Goal: Navigation & Orientation: Find specific page/section

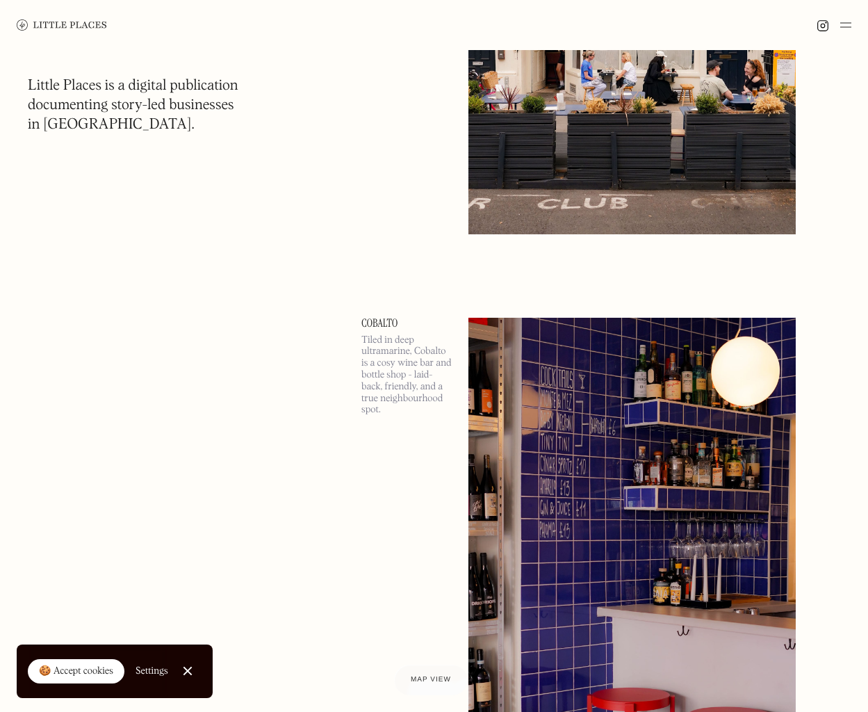
scroll to position [4513, 0]
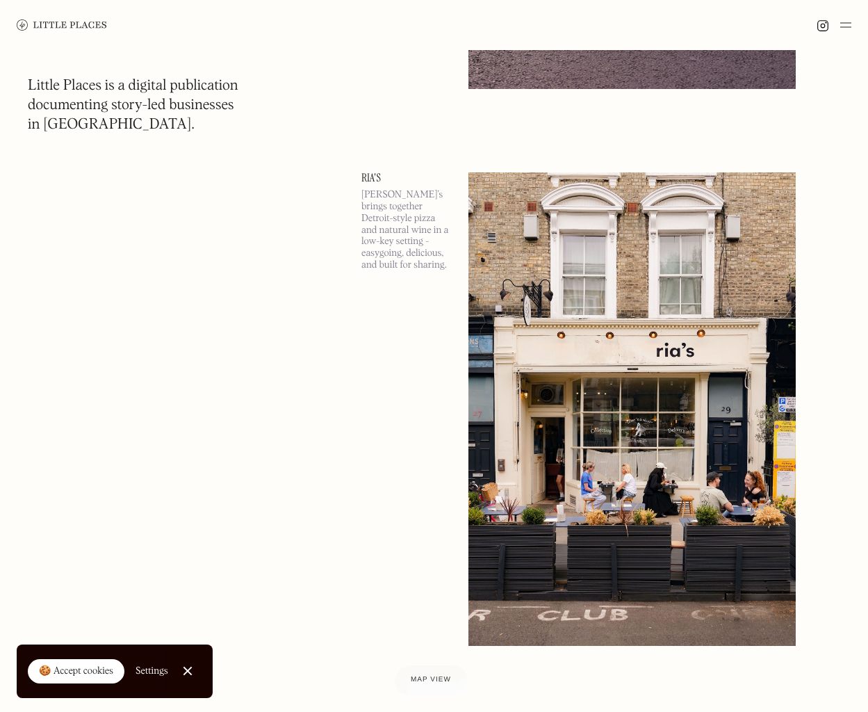
click at [575, 279] on img at bounding box center [631, 408] width 327 height 472
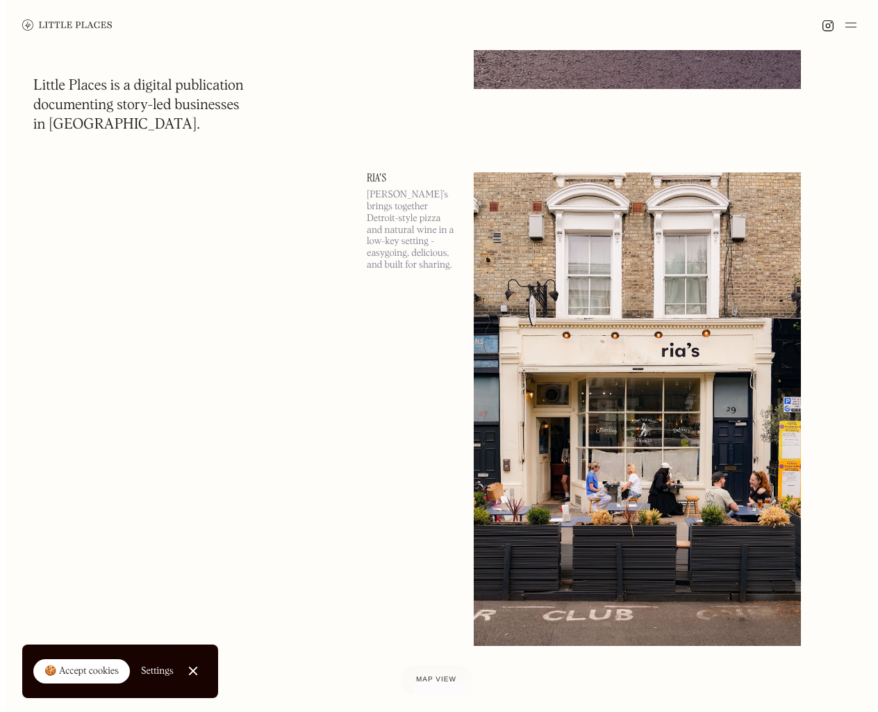
scroll to position [3944, 0]
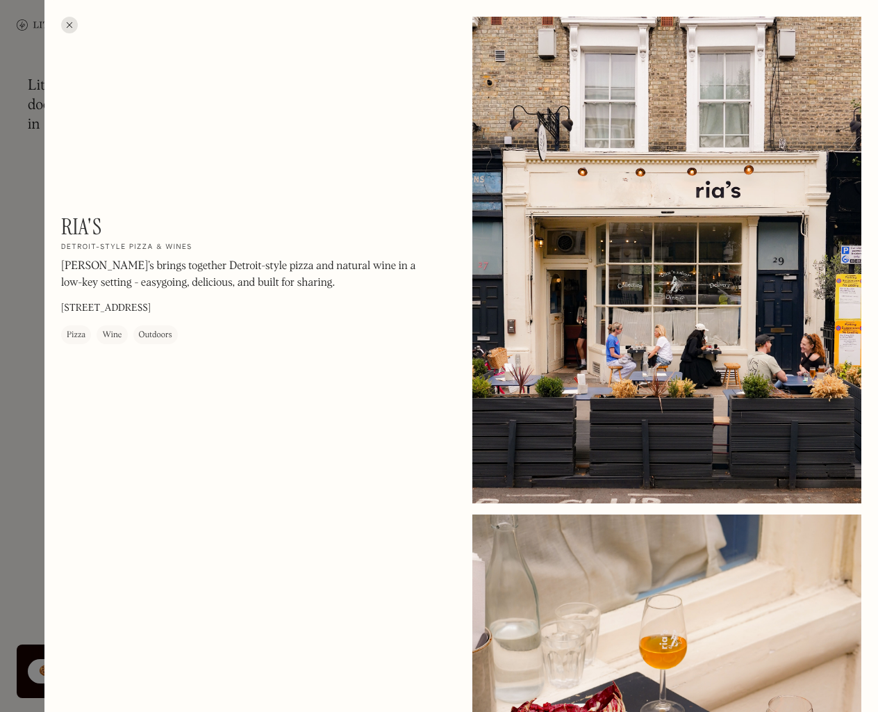
click at [33, 313] on div at bounding box center [439, 356] width 878 height 712
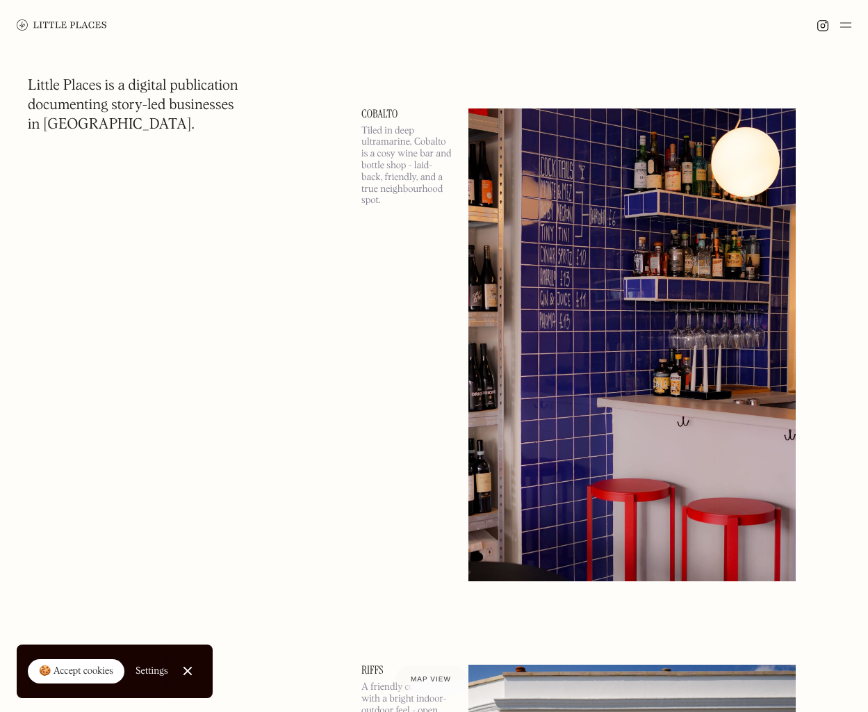
scroll to position [4475, 0]
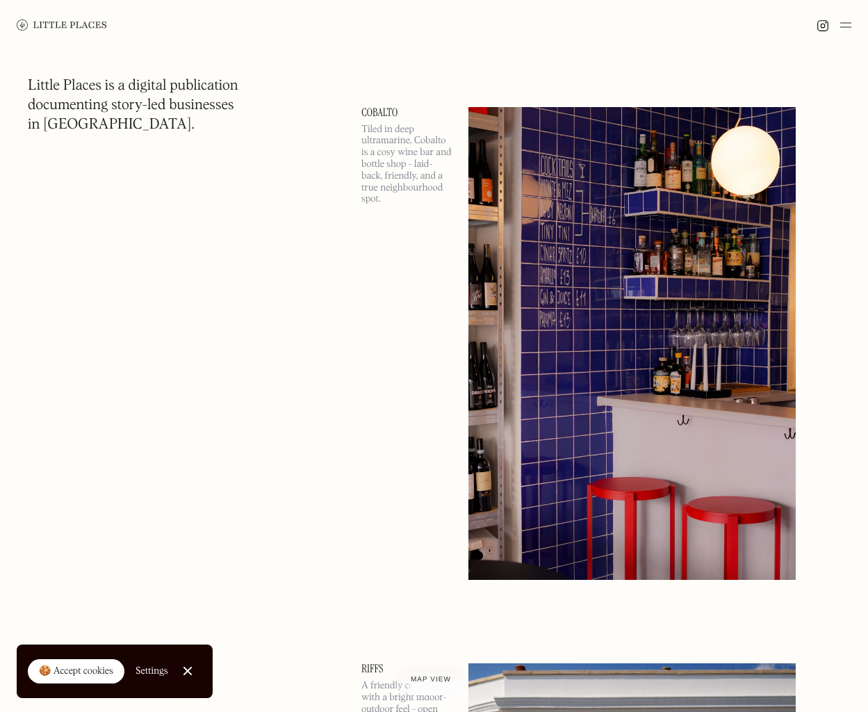
click at [497, 240] on img at bounding box center [631, 343] width 327 height 472
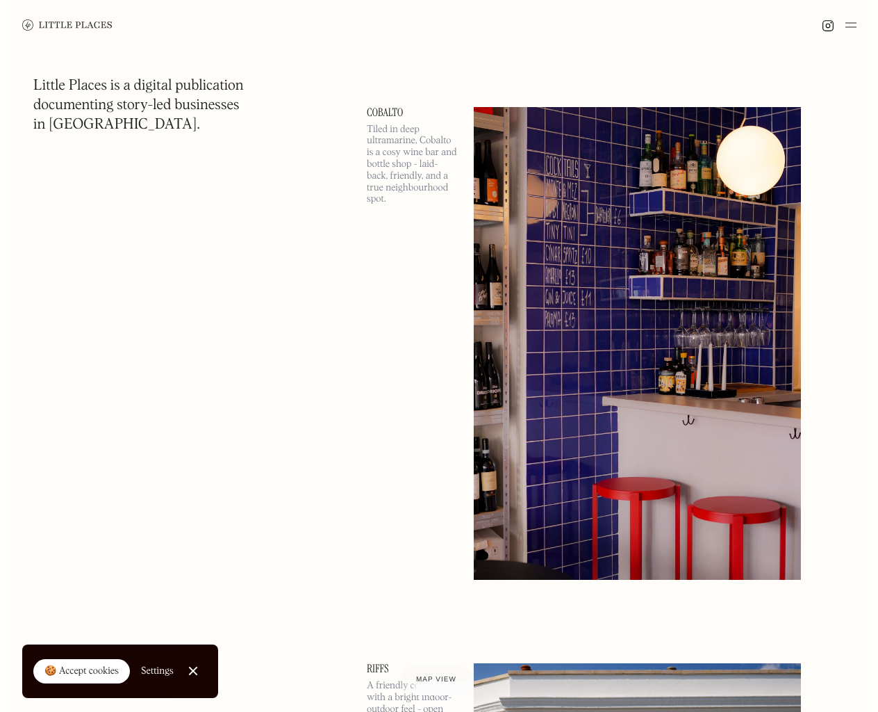
scroll to position [4581, 0]
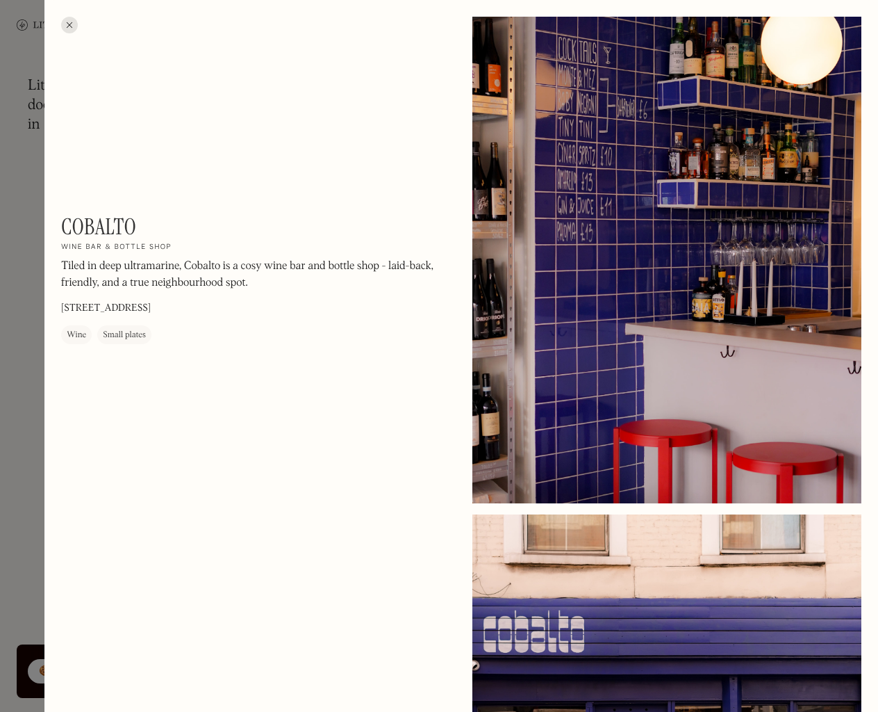
click at [15, 390] on div at bounding box center [439, 356] width 878 height 712
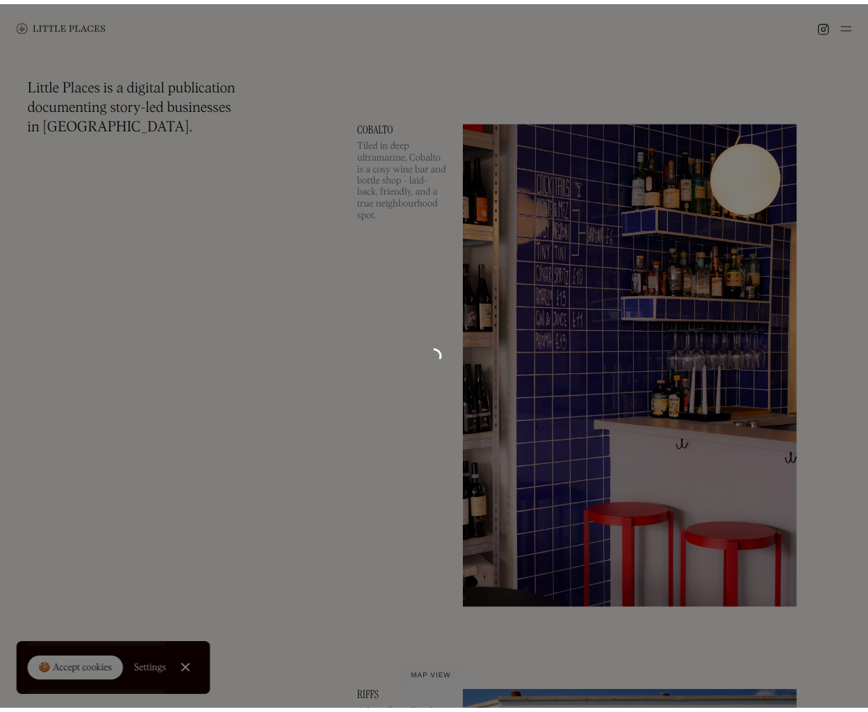
scroll to position [4475, 0]
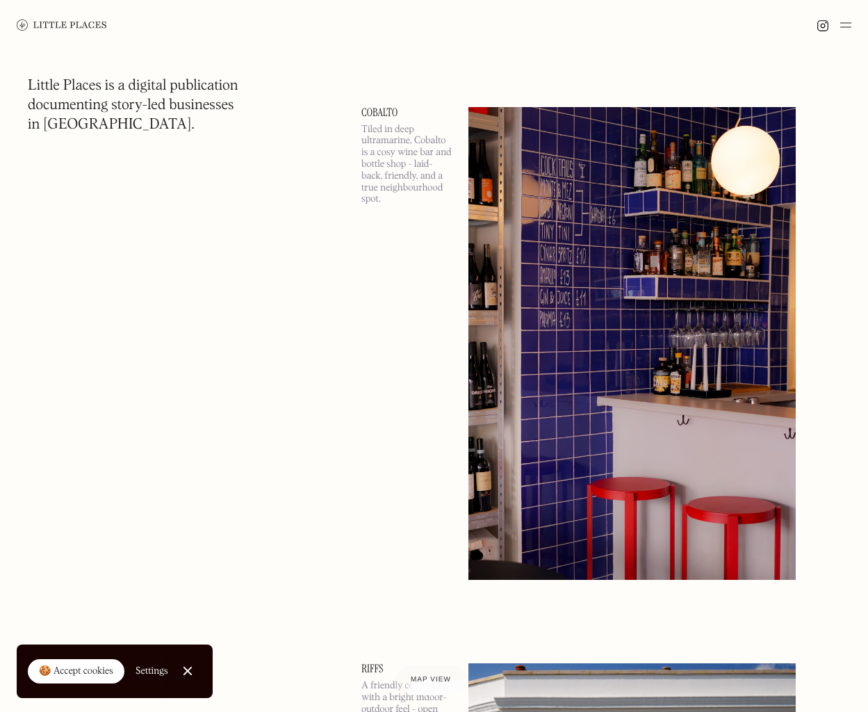
click at [522, 222] on img at bounding box center [631, 343] width 327 height 472
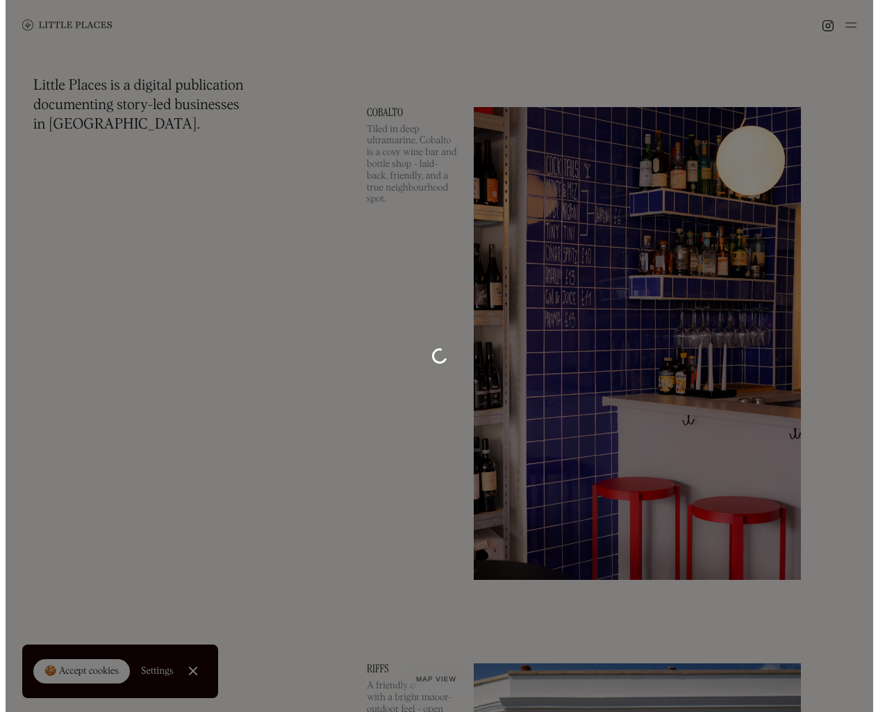
scroll to position [4581, 0]
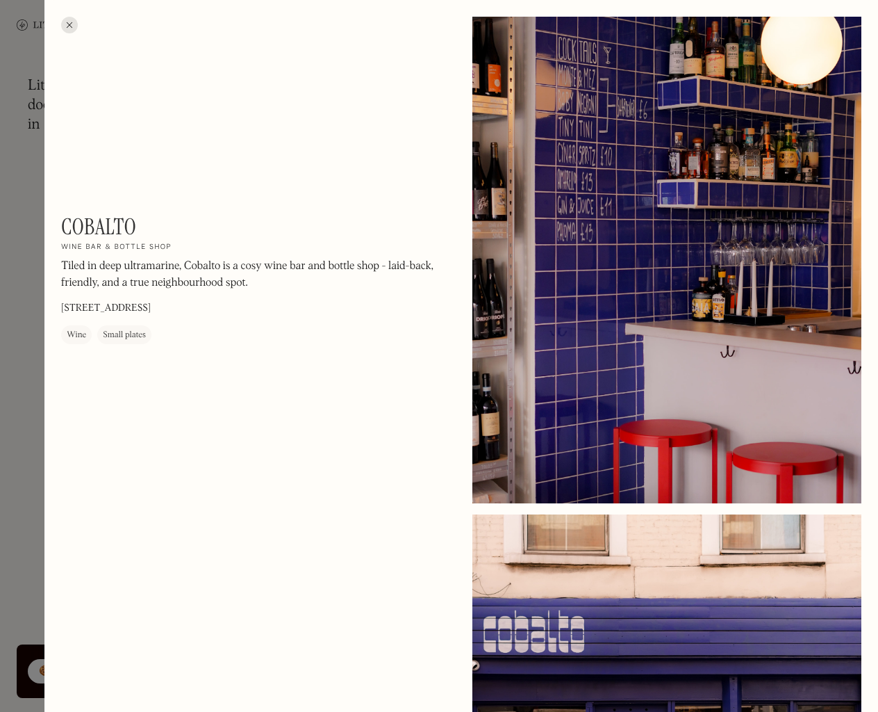
click at [2, 320] on div at bounding box center [439, 356] width 878 height 712
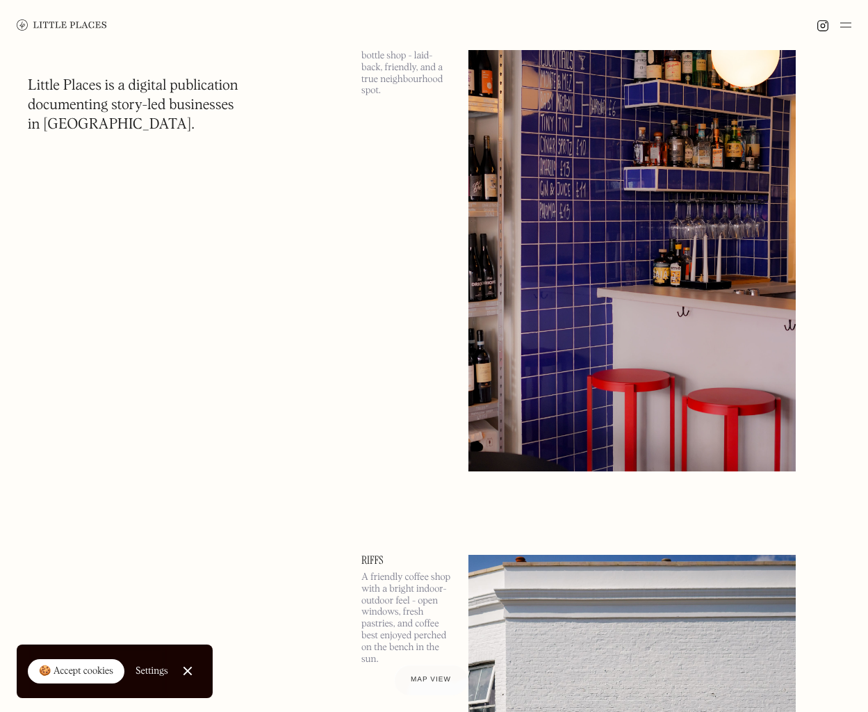
scroll to position [5089, 0]
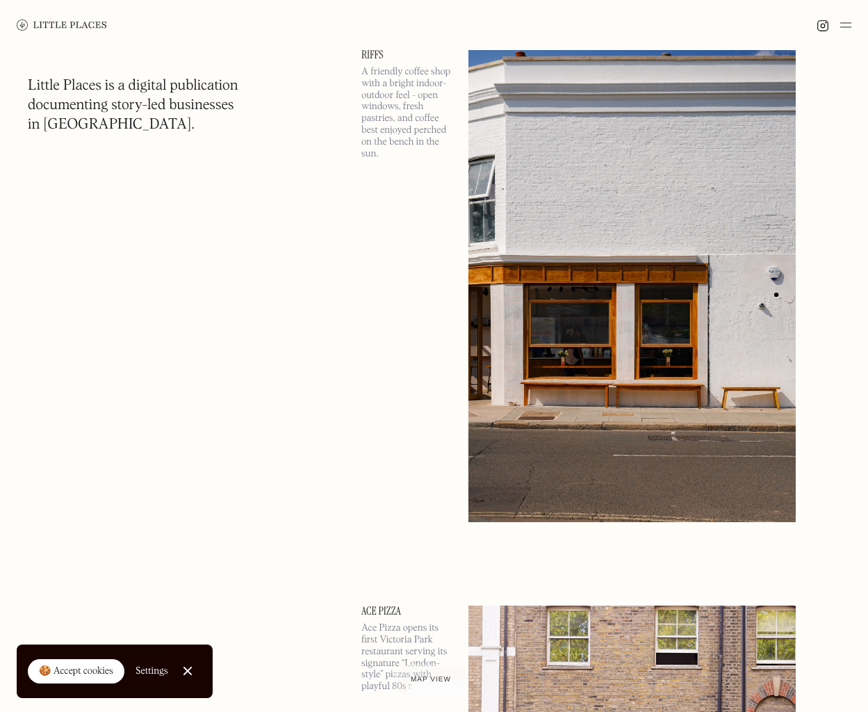
click at [493, 207] on img at bounding box center [631, 285] width 327 height 472
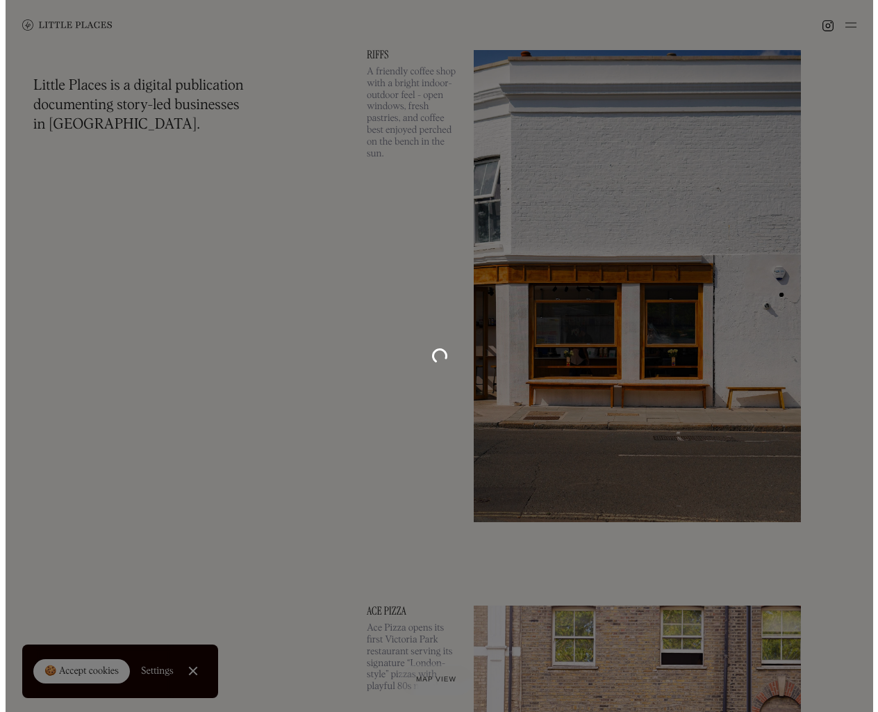
scroll to position [5224, 0]
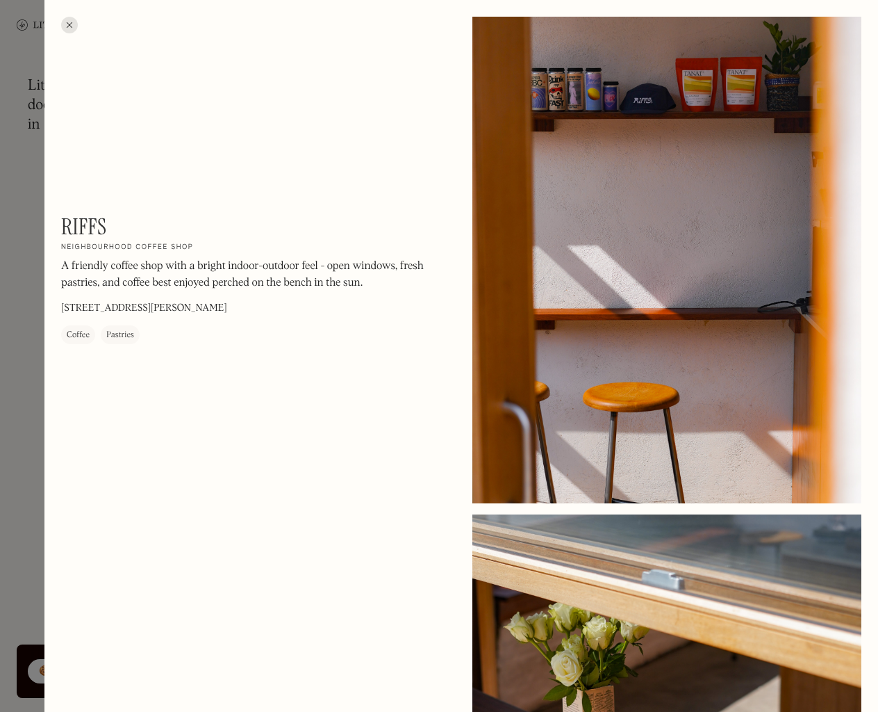
click at [11, 256] on div at bounding box center [439, 356] width 878 height 712
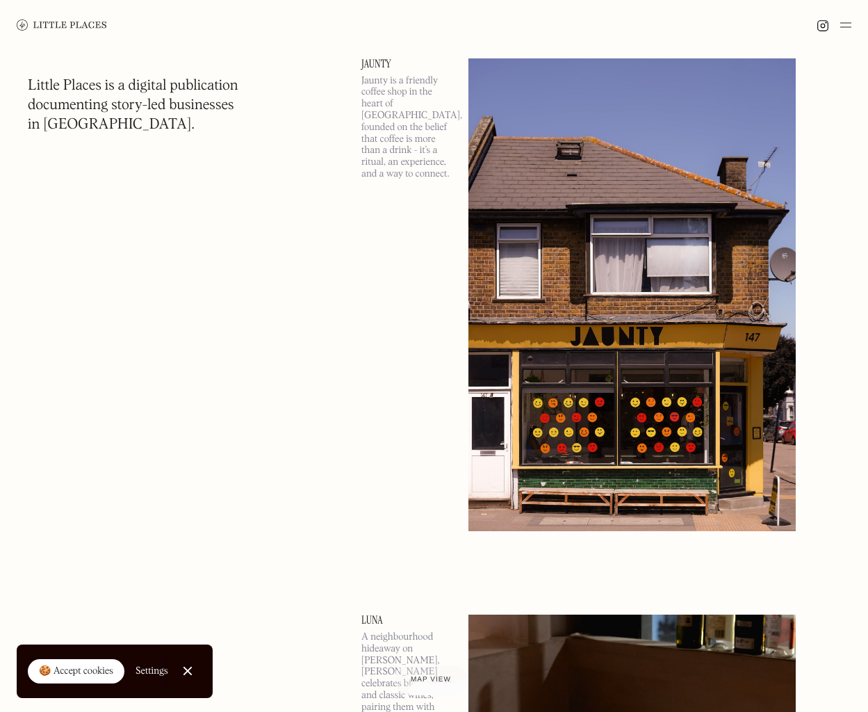
scroll to position [6192, 0]
click at [526, 239] on img at bounding box center [631, 294] width 327 height 472
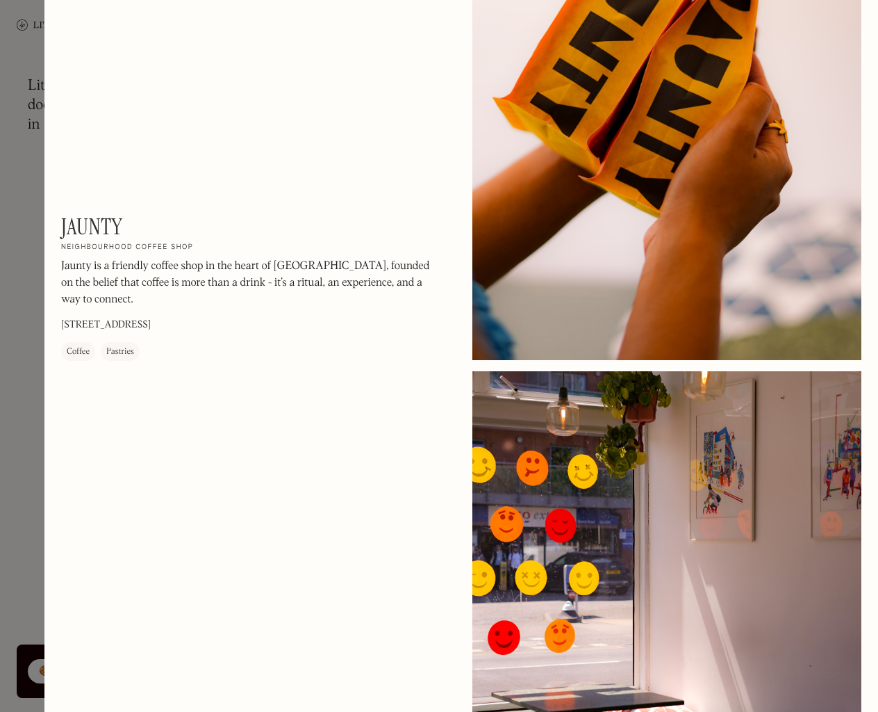
scroll to position [1100, 0]
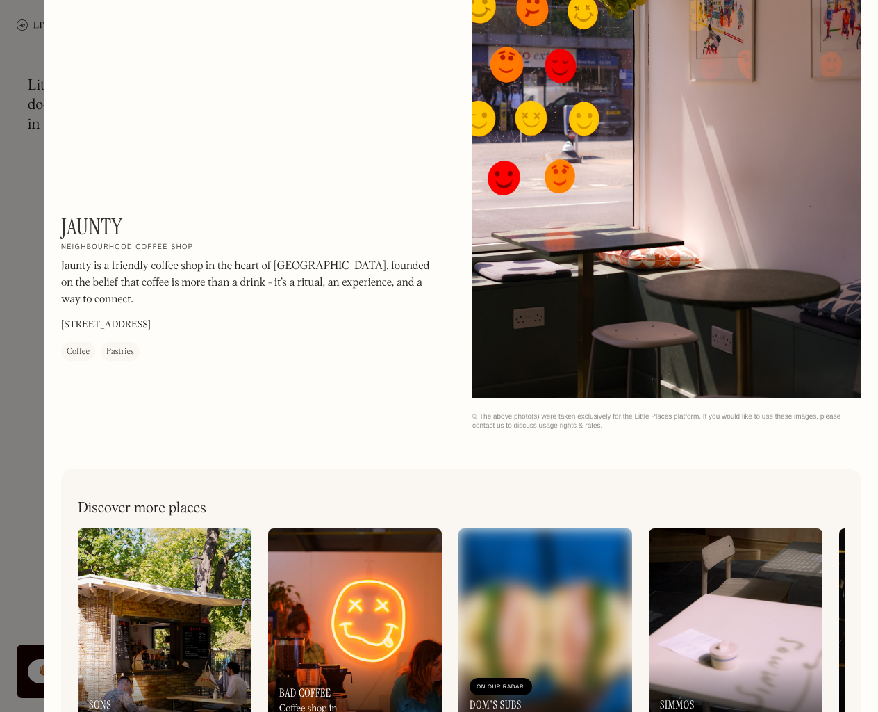
click at [5, 378] on div at bounding box center [439, 356] width 878 height 712
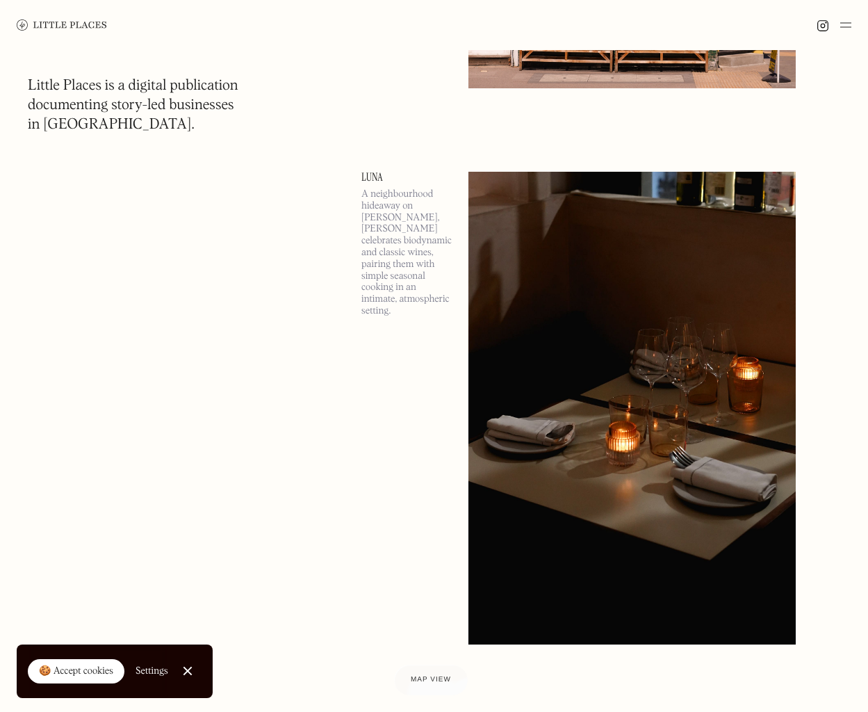
scroll to position [6648, 0]
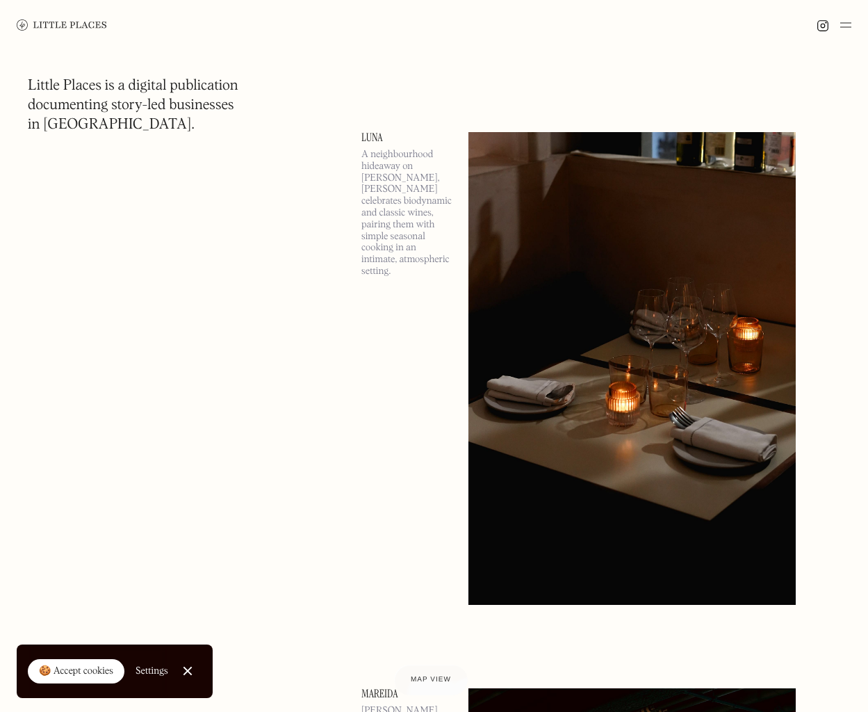
click at [700, 356] on img at bounding box center [631, 368] width 327 height 472
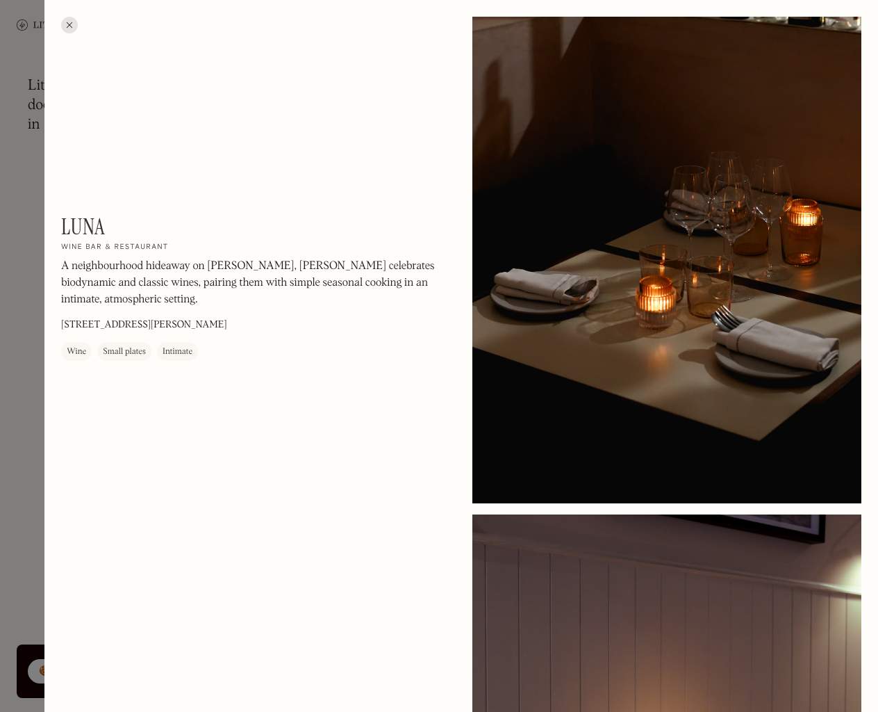
click at [19, 385] on div at bounding box center [439, 356] width 878 height 712
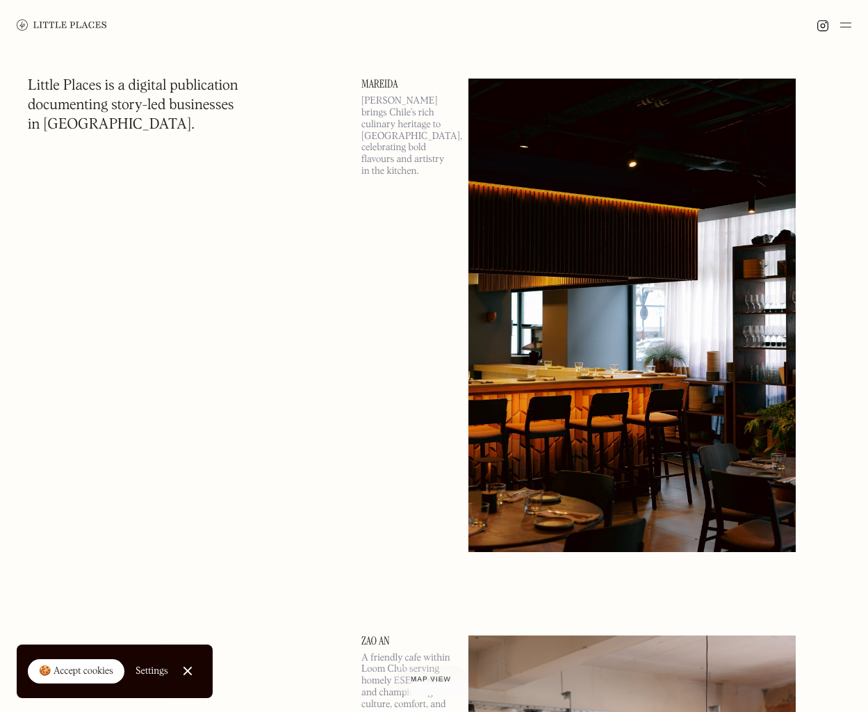
scroll to position [7205, 0]
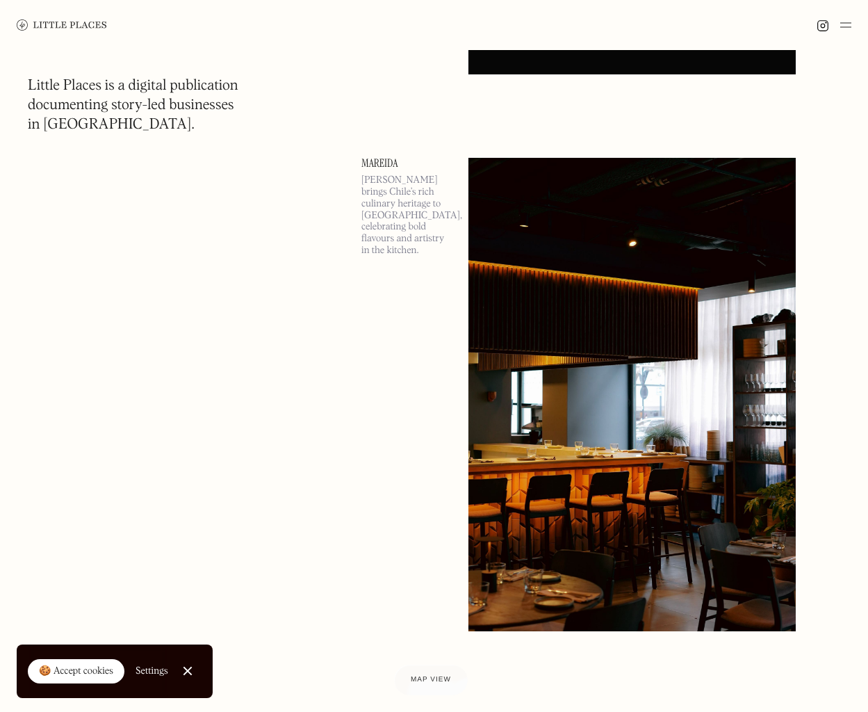
click at [513, 320] on img at bounding box center [631, 394] width 327 height 472
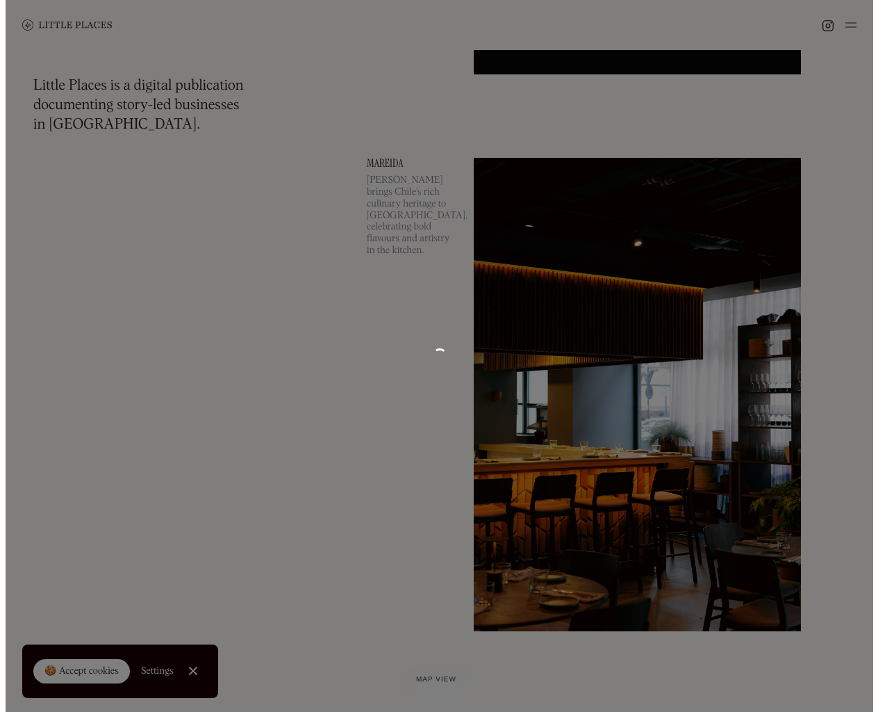
scroll to position [7385, 0]
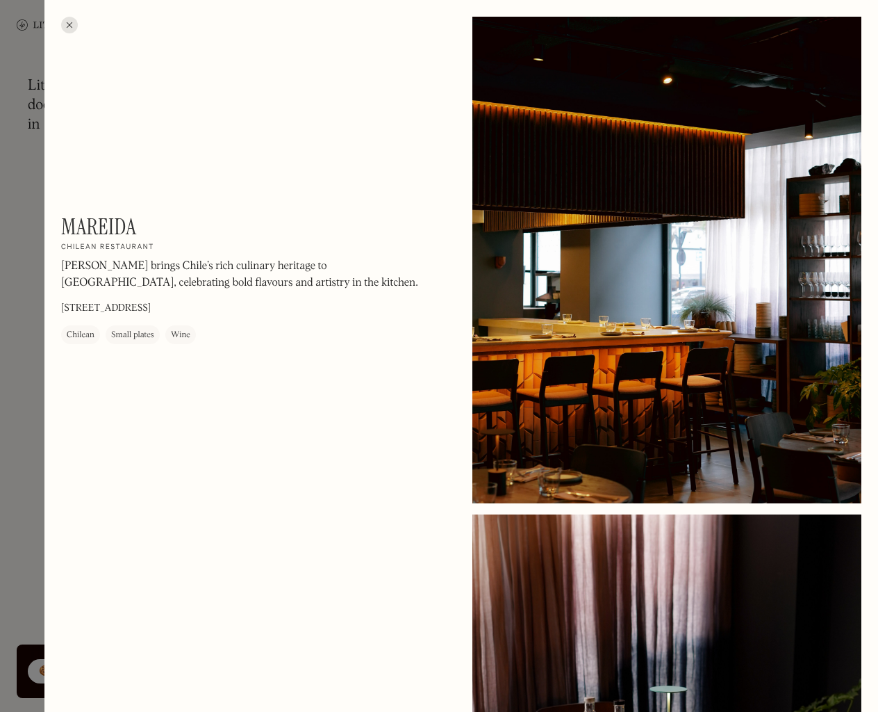
click at [23, 222] on div at bounding box center [439, 356] width 878 height 712
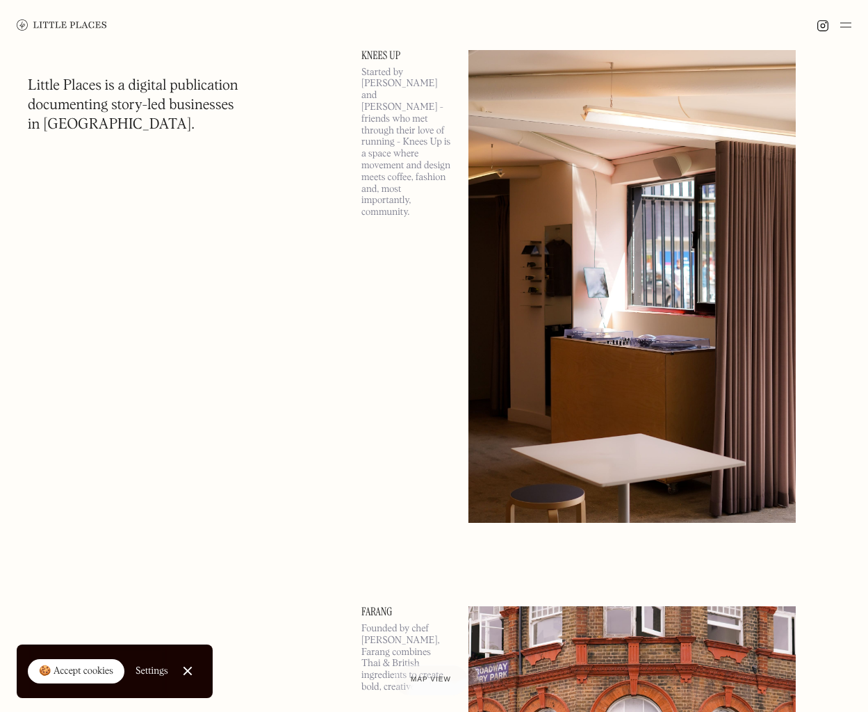
scroll to position [9456, 0]
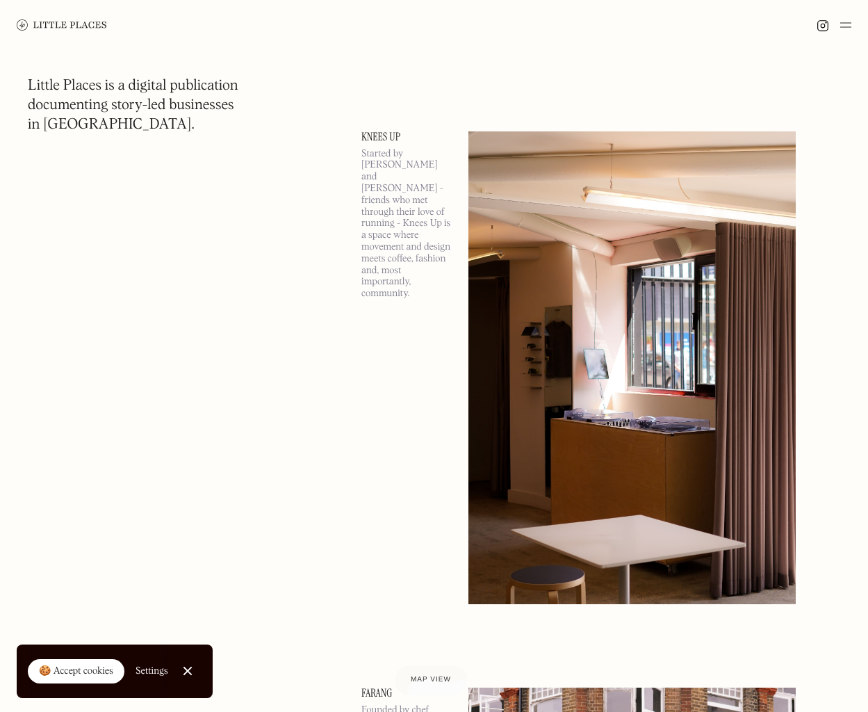
click at [550, 253] on img at bounding box center [631, 367] width 327 height 472
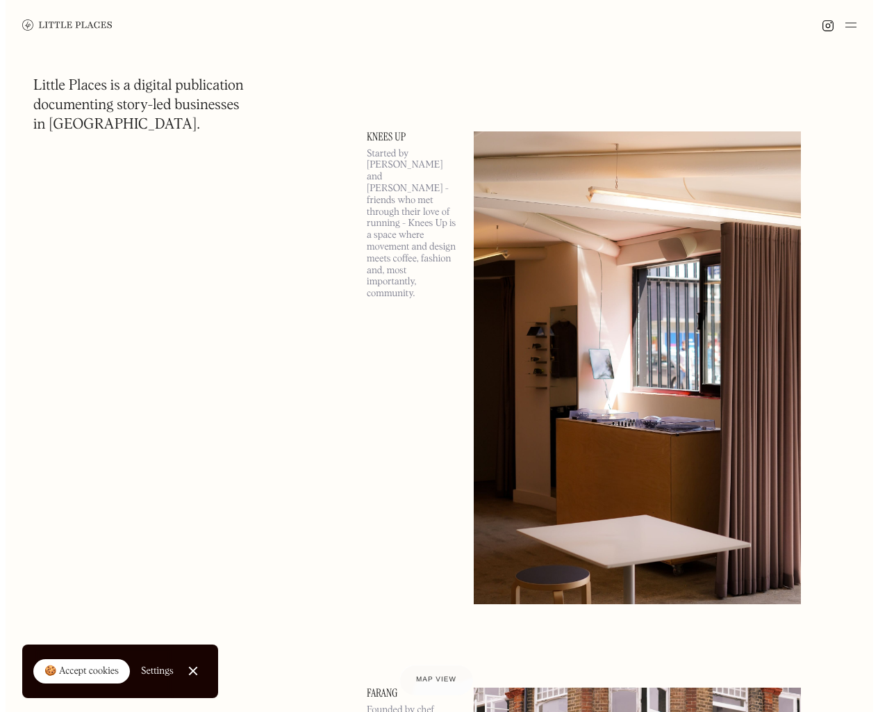
scroll to position [9697, 0]
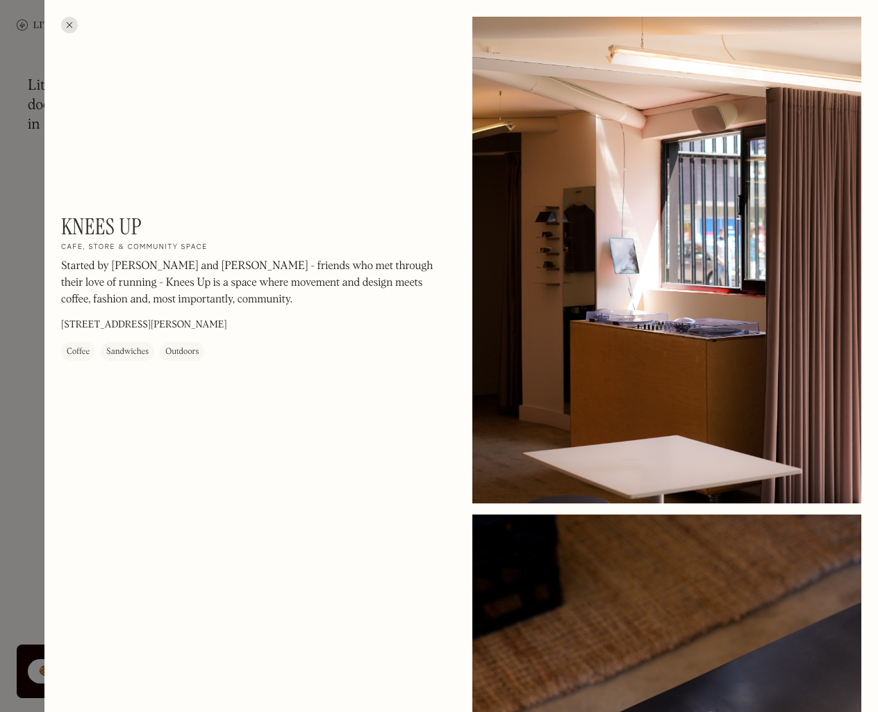
click at [17, 293] on div at bounding box center [439, 356] width 878 height 712
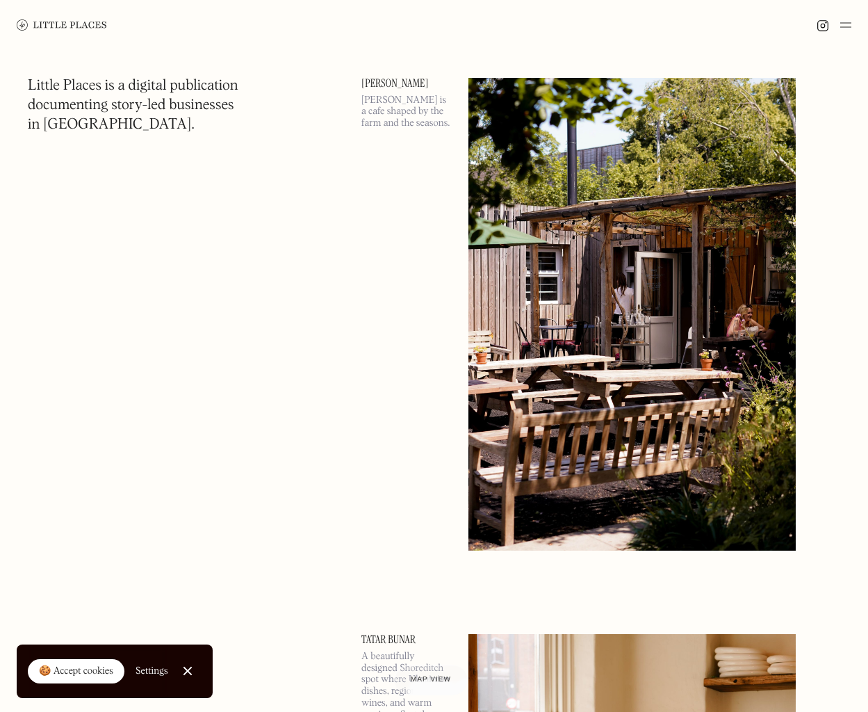
scroll to position [11178, 0]
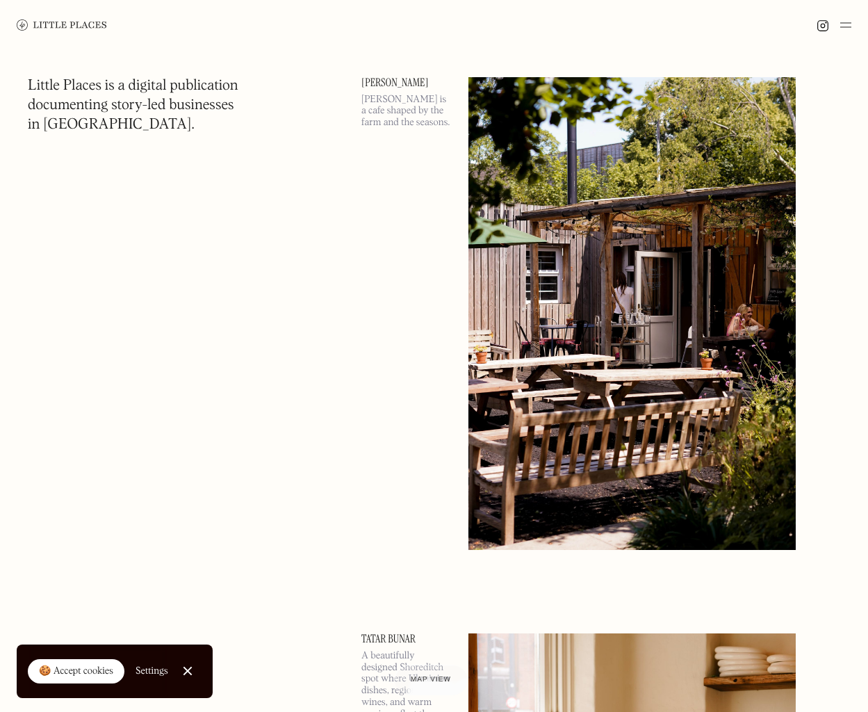
click at [529, 351] on img at bounding box center [631, 313] width 327 height 472
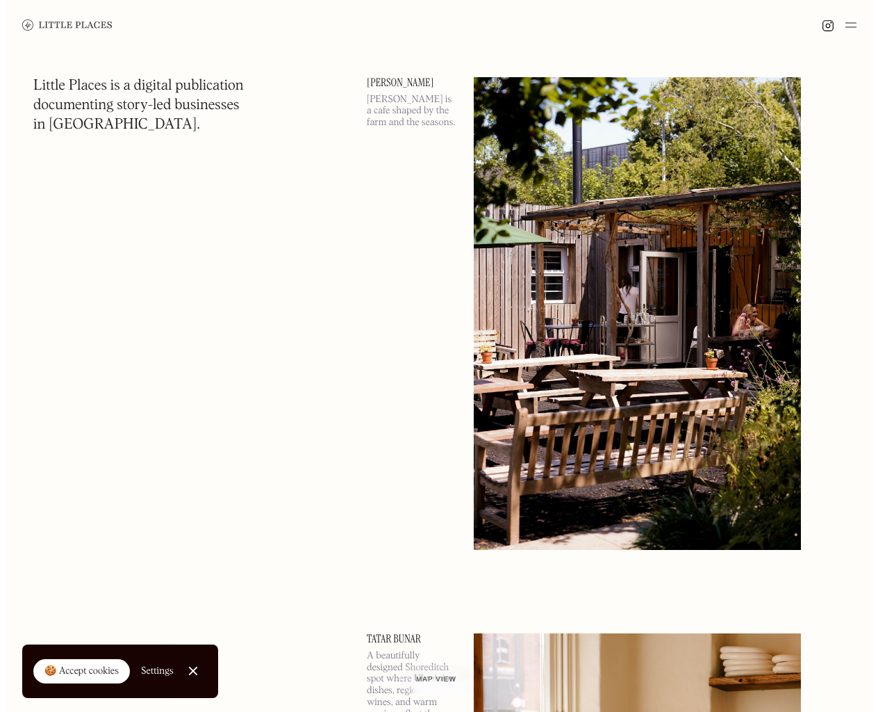
scroll to position [11480, 0]
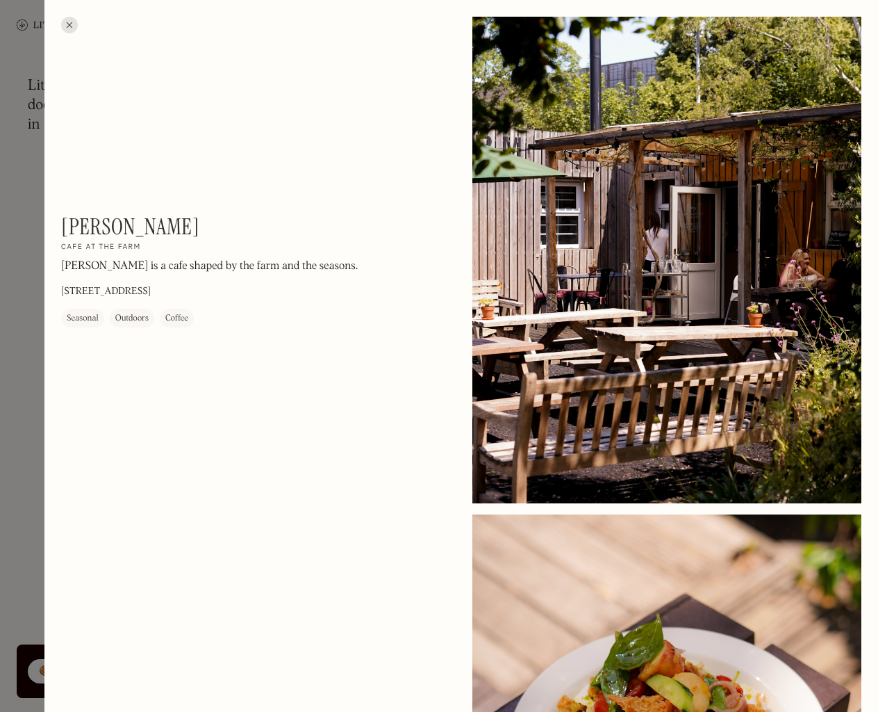
click at [16, 390] on div at bounding box center [439, 356] width 878 height 712
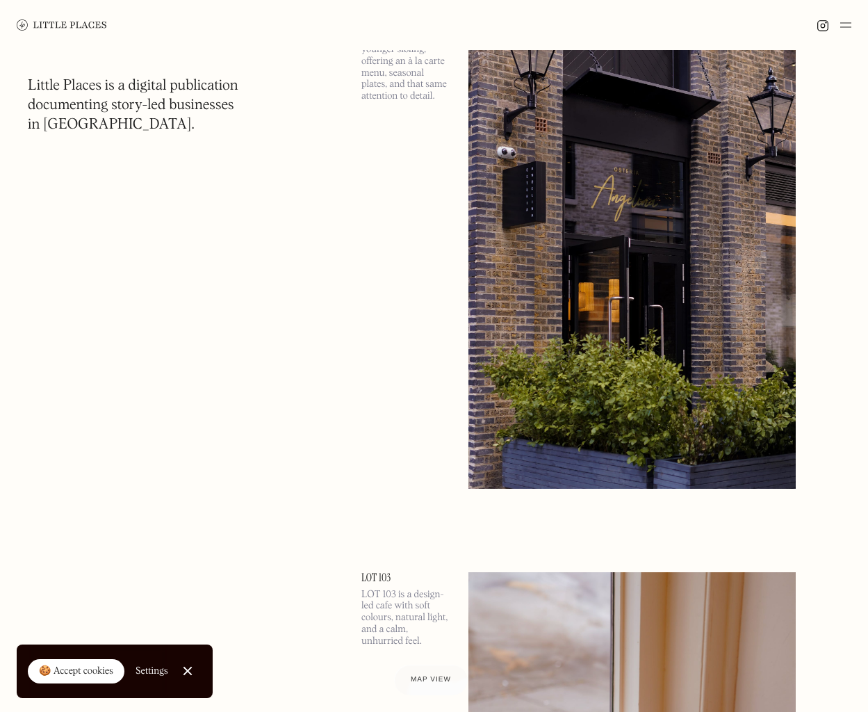
scroll to position [12836, 0]
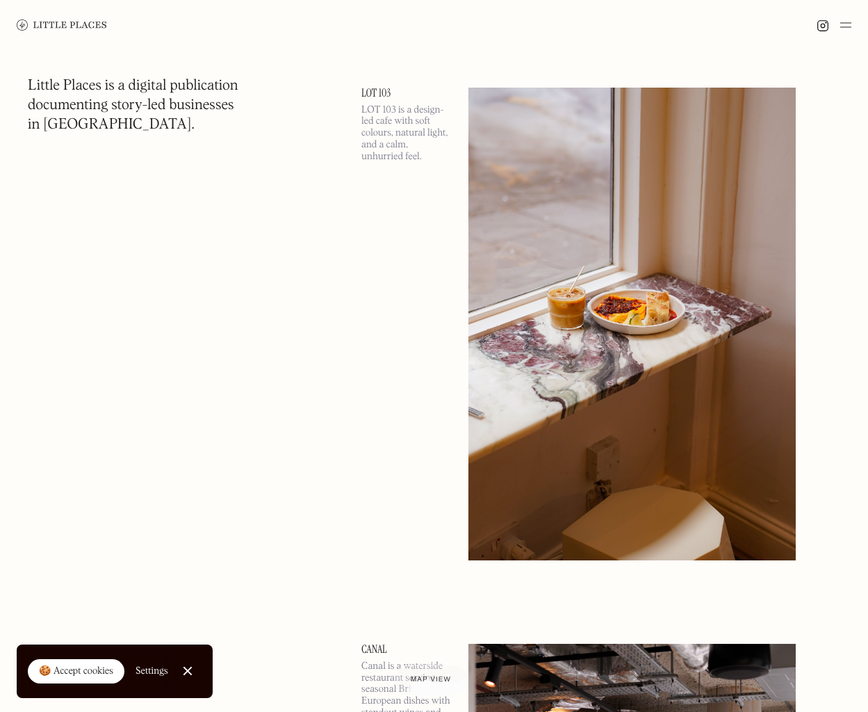
click at [566, 270] on img at bounding box center [631, 324] width 327 height 472
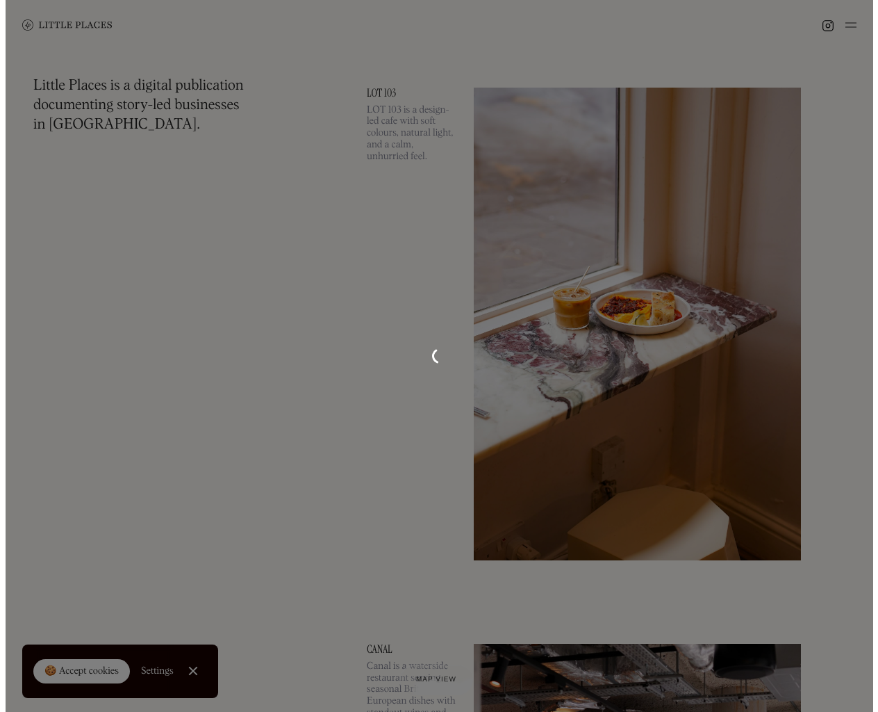
scroll to position [13168, 0]
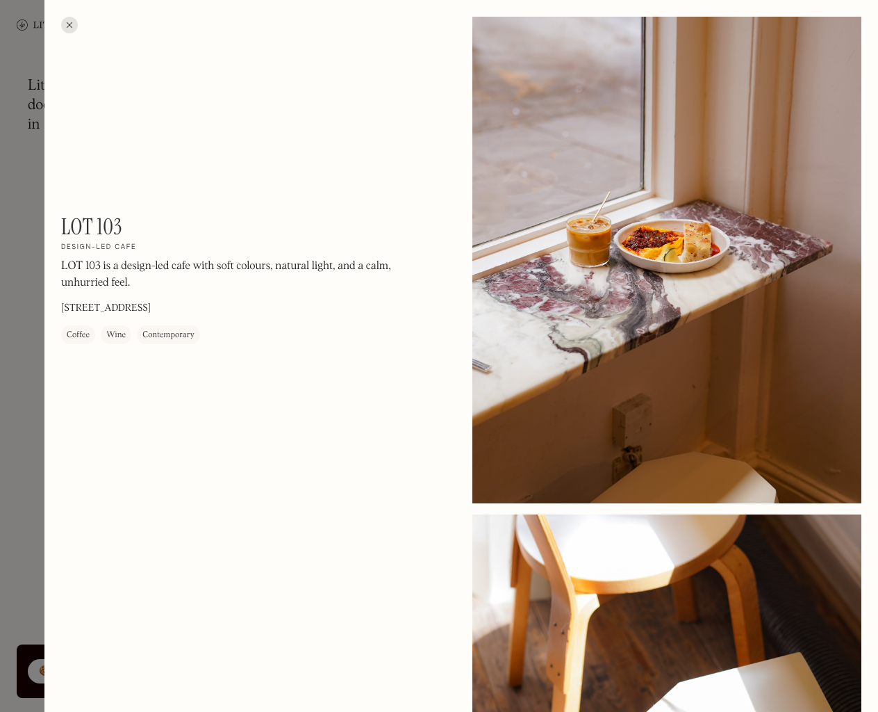
click at [23, 176] on div at bounding box center [439, 356] width 878 height 712
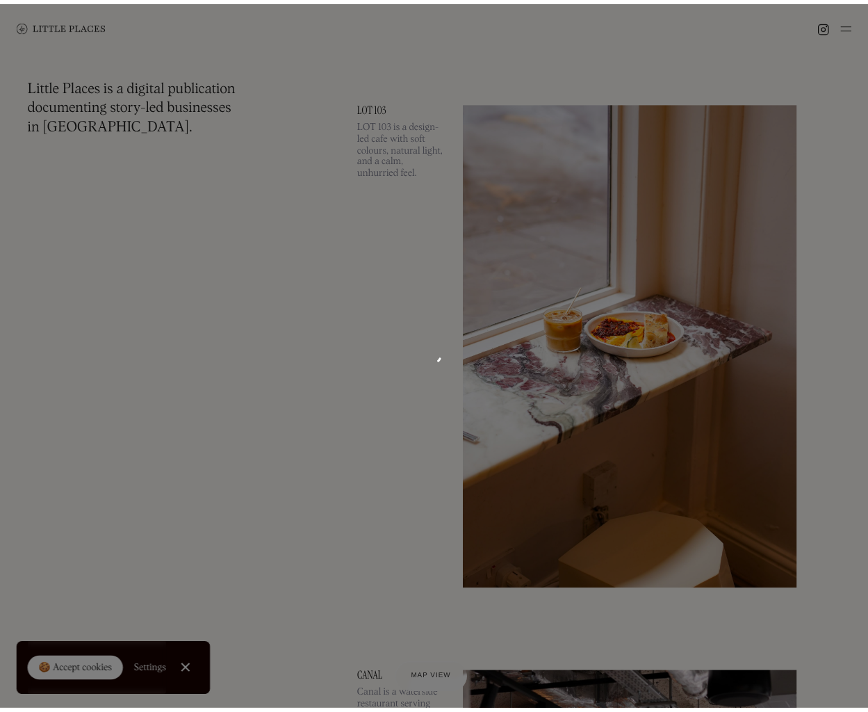
scroll to position [12836, 0]
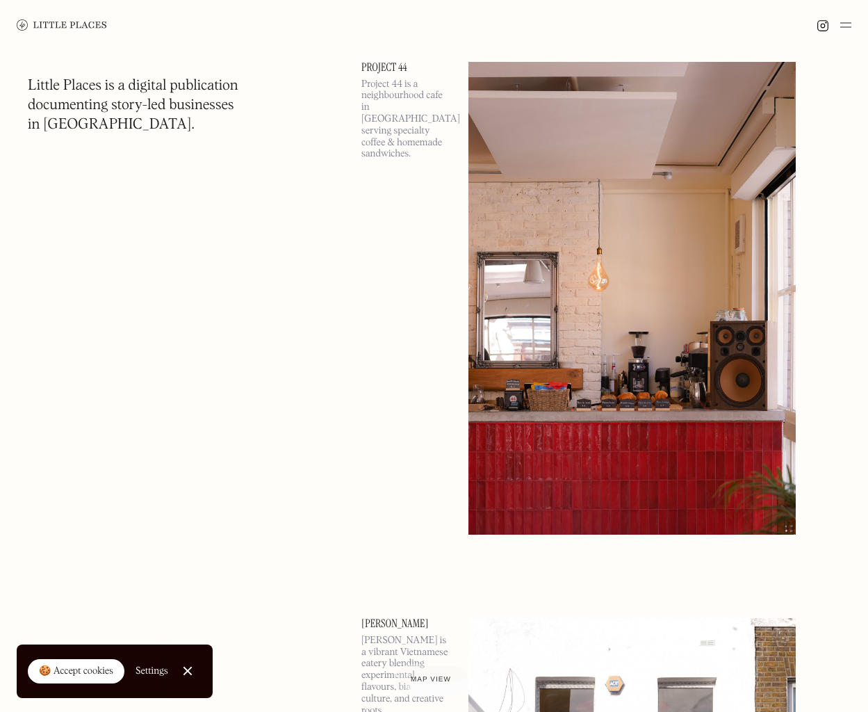
scroll to position [16117, 0]
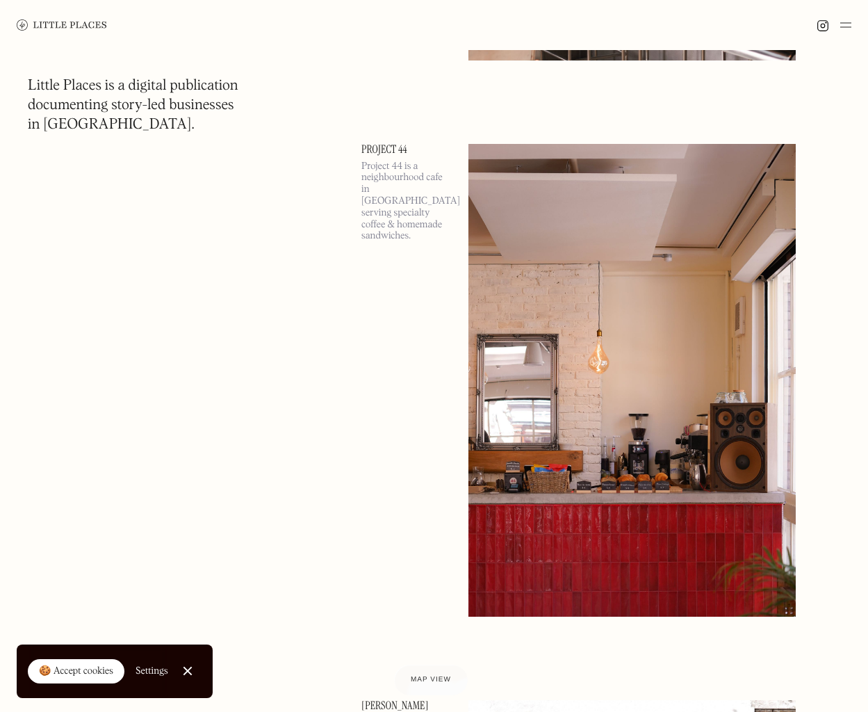
click at [488, 229] on img at bounding box center [631, 380] width 327 height 472
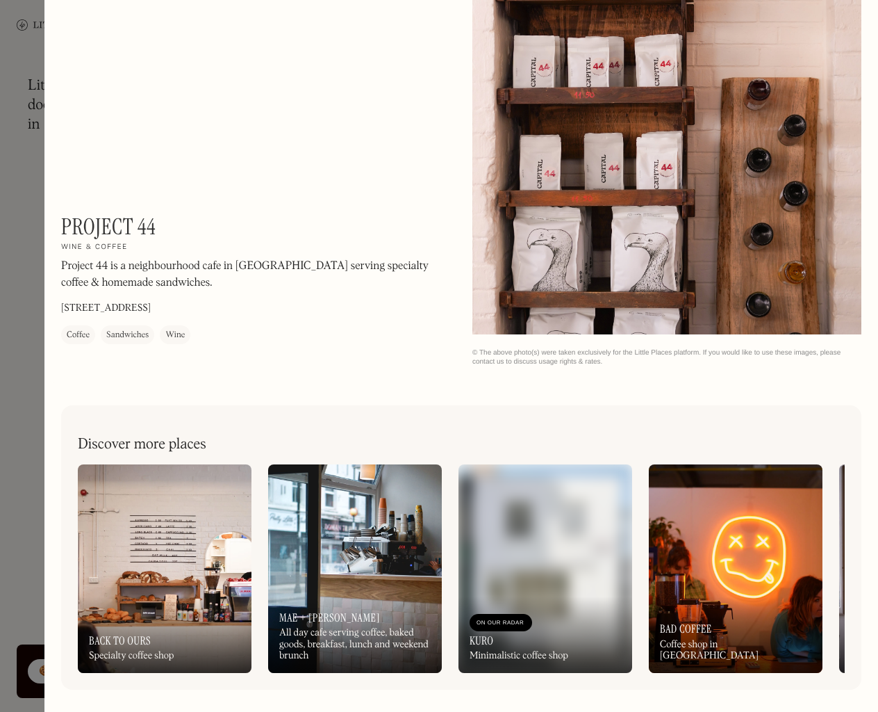
scroll to position [501, 0]
